Goal: Understand process/instructions: Learn how to perform a task or action

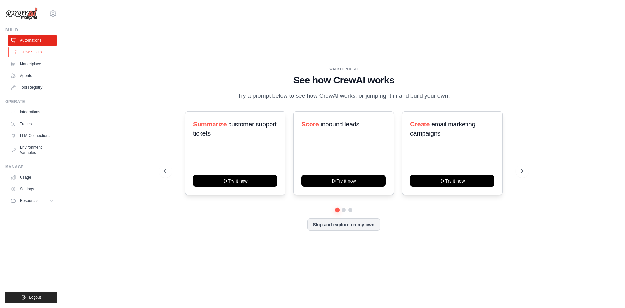
click at [40, 52] on link "Crew Studio" at bounding box center [32, 52] width 49 height 10
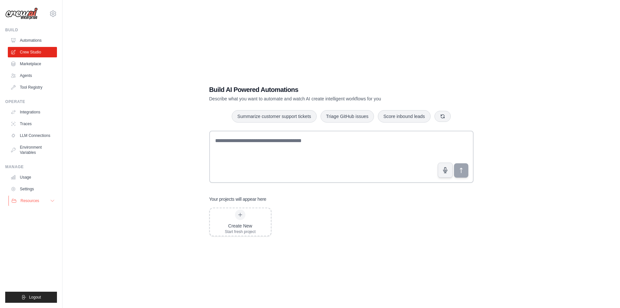
click at [35, 203] on button "Resources" at bounding box center [32, 200] width 49 height 10
click at [37, 63] on link "Marketplace" at bounding box center [32, 64] width 49 height 10
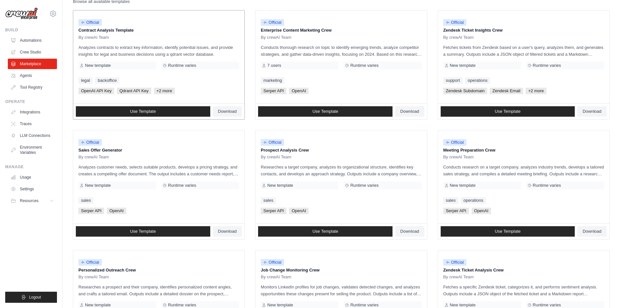
scroll to position [98, 0]
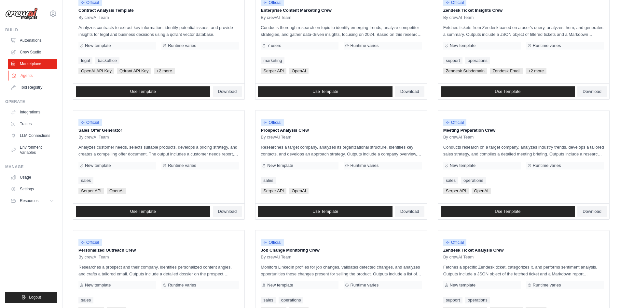
click at [35, 77] on link "Agents" at bounding box center [32, 75] width 49 height 10
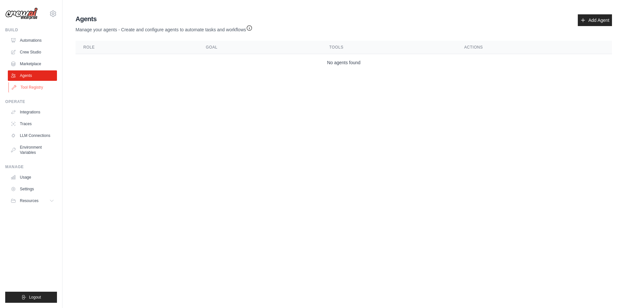
click at [38, 89] on link "Tool Registry" at bounding box center [32, 87] width 49 height 10
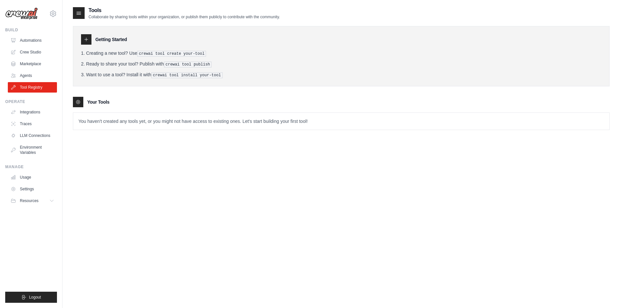
click at [96, 119] on p "You haven't created any tools yet, or you might not have access to existing one…" at bounding box center [341, 121] width 536 height 17
click at [151, 54] on pre "crewai tool create your-tool" at bounding box center [171, 54] width 69 height 6
click at [111, 159] on div "Tools Collaborate by sharing tools within your organization, or publish them pu…" at bounding box center [341, 161] width 537 height 308
click at [43, 54] on link "Crew Studio" at bounding box center [32, 52] width 49 height 10
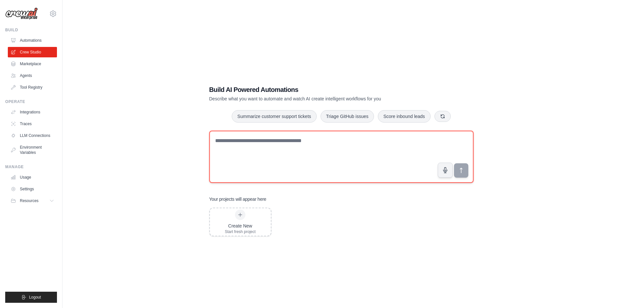
click at [245, 151] on textarea at bounding box center [341, 157] width 264 height 52
click at [256, 142] on textarea "To enrich screen reader interactions, please activate Accessibility in Grammarl…" at bounding box center [341, 157] width 264 height 52
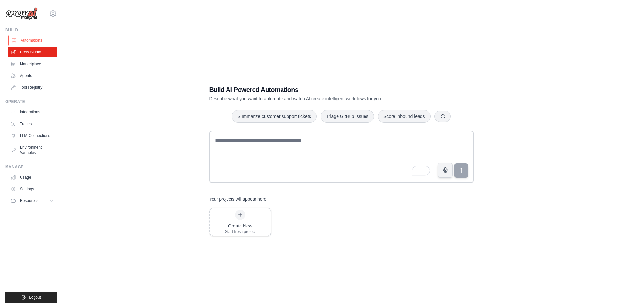
click at [38, 39] on link "Automations" at bounding box center [32, 40] width 49 height 10
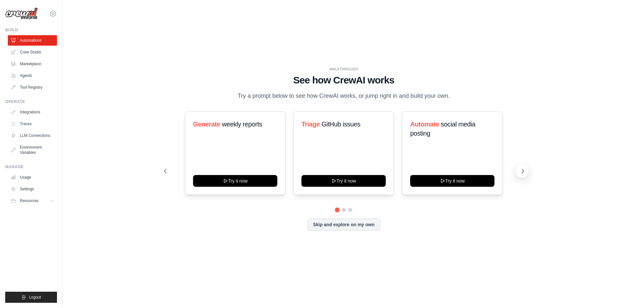
click at [527, 175] on button at bounding box center [522, 170] width 13 height 13
click at [256, 163] on div "Analyze customer feedback Try it now" at bounding box center [235, 152] width 101 height 83
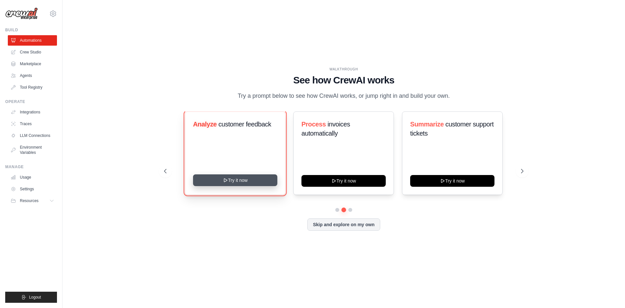
click at [247, 186] on button "Try it now" at bounding box center [235, 180] width 84 height 12
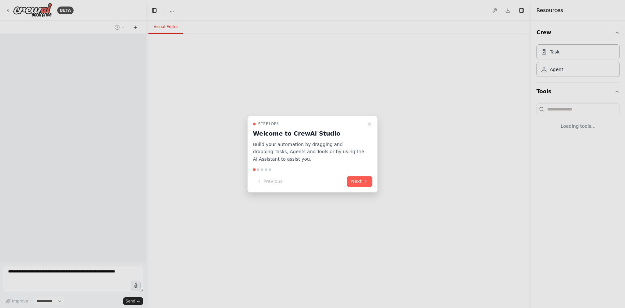
select select "****"
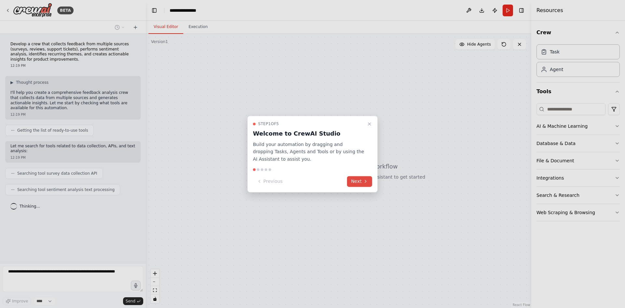
click at [363, 181] on icon at bounding box center [365, 181] width 5 height 5
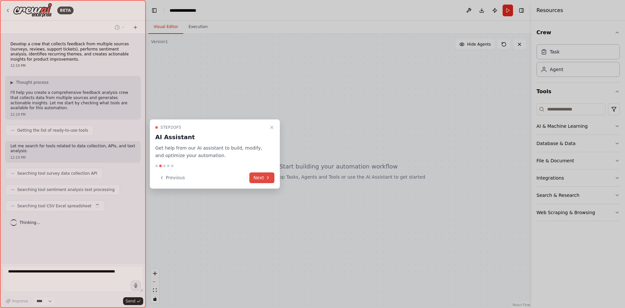
click at [264, 178] on button "Next" at bounding box center [261, 177] width 25 height 11
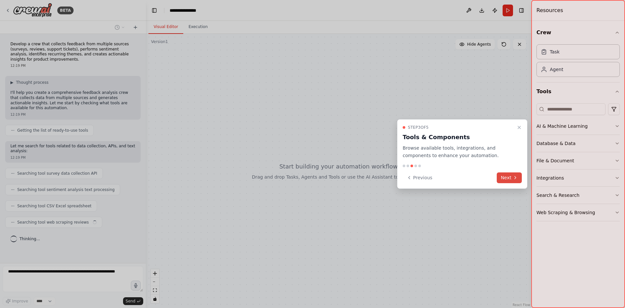
click at [503, 178] on button "Next" at bounding box center [509, 177] width 25 height 11
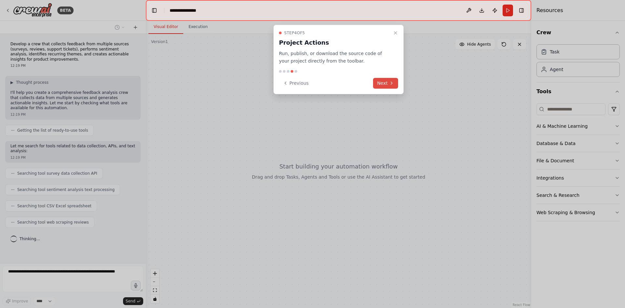
click at [386, 84] on button "Next" at bounding box center [385, 83] width 25 height 11
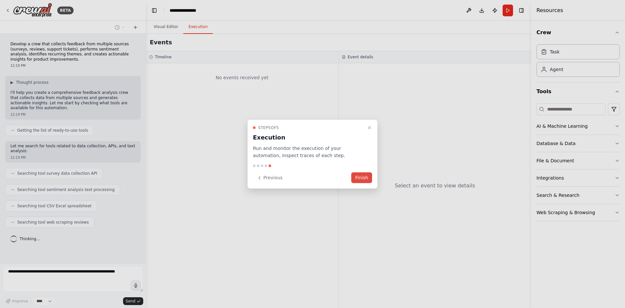
click at [366, 175] on button "Finish" at bounding box center [361, 177] width 21 height 11
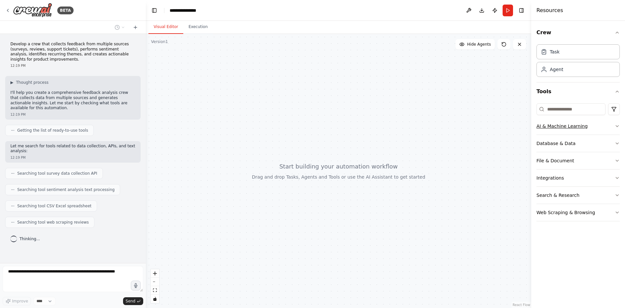
click at [598, 128] on button "AI & Machine Learning" at bounding box center [578, 126] width 83 height 17
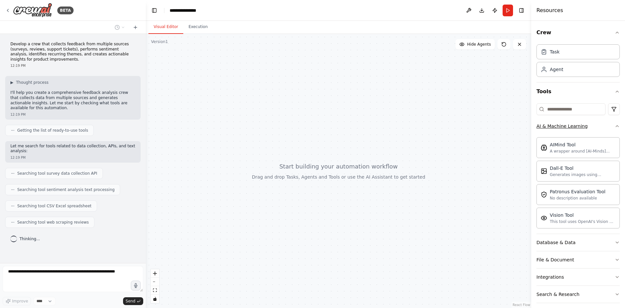
click at [598, 128] on button "AI & Machine Learning" at bounding box center [578, 126] width 83 height 17
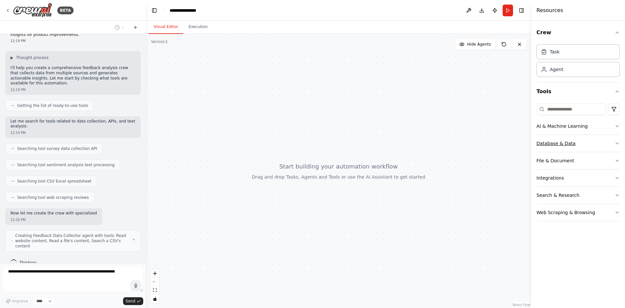
scroll to position [30, 0]
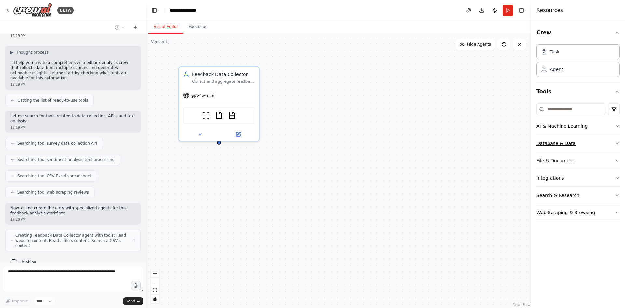
click at [595, 141] on button "Database & Data" at bounding box center [578, 143] width 83 height 17
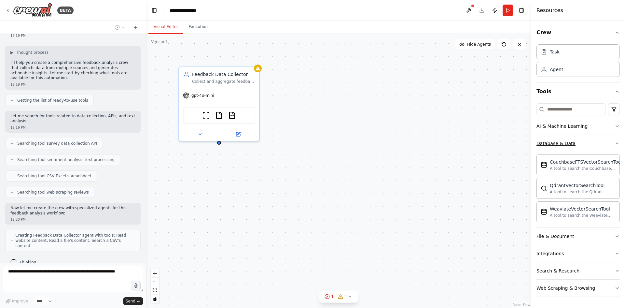
click at [595, 141] on button "Database & Data" at bounding box center [578, 143] width 83 height 17
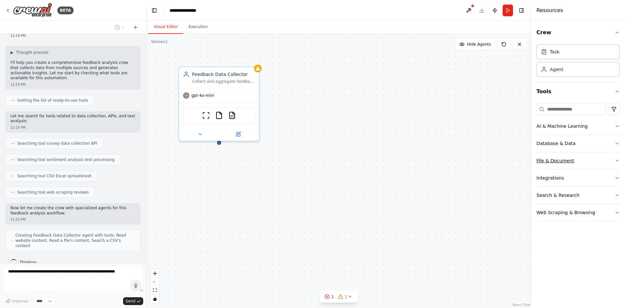
click at [590, 161] on button "File & Document" at bounding box center [578, 160] width 83 height 17
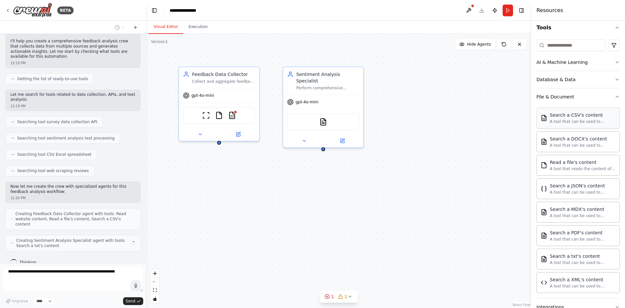
scroll to position [65, 0]
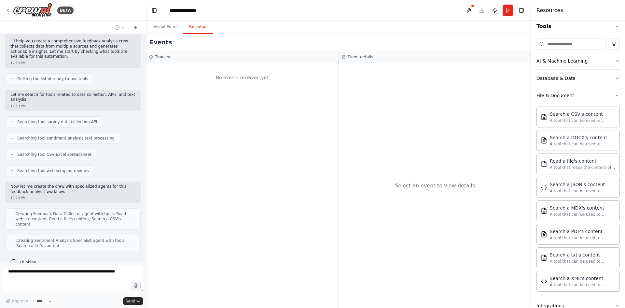
click at [190, 29] on button "Execution" at bounding box center [198, 27] width 30 height 14
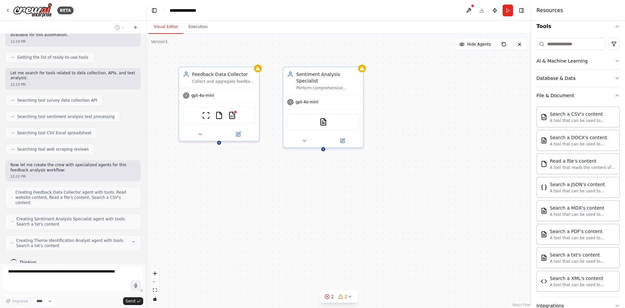
click at [162, 28] on button "Visual Editor" at bounding box center [165, 27] width 35 height 14
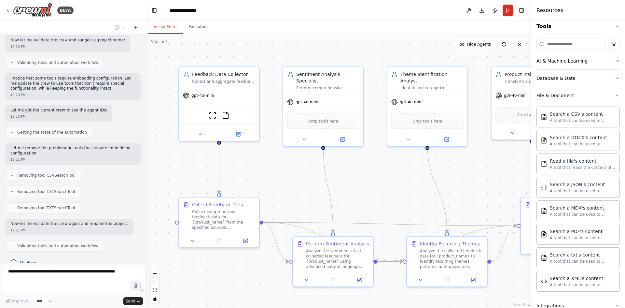
scroll to position [418, 0]
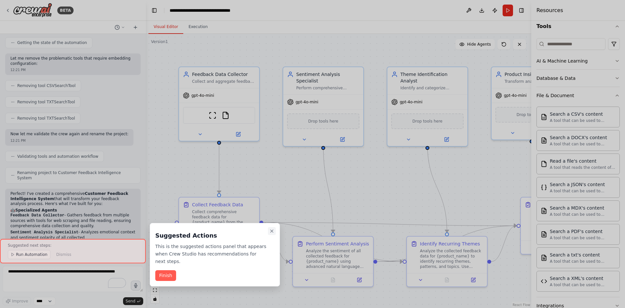
click at [273, 229] on icon "Close walkthrough" at bounding box center [271, 230] width 5 height 5
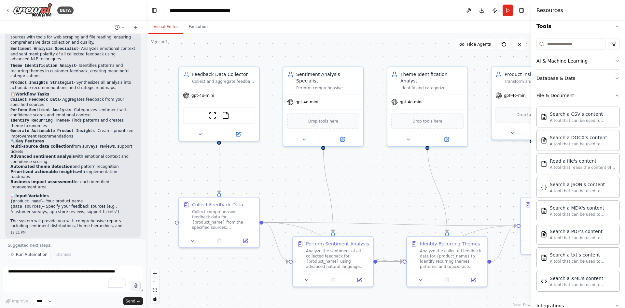
scroll to position [680, 0]
